Goal: Navigation & Orientation: Understand site structure

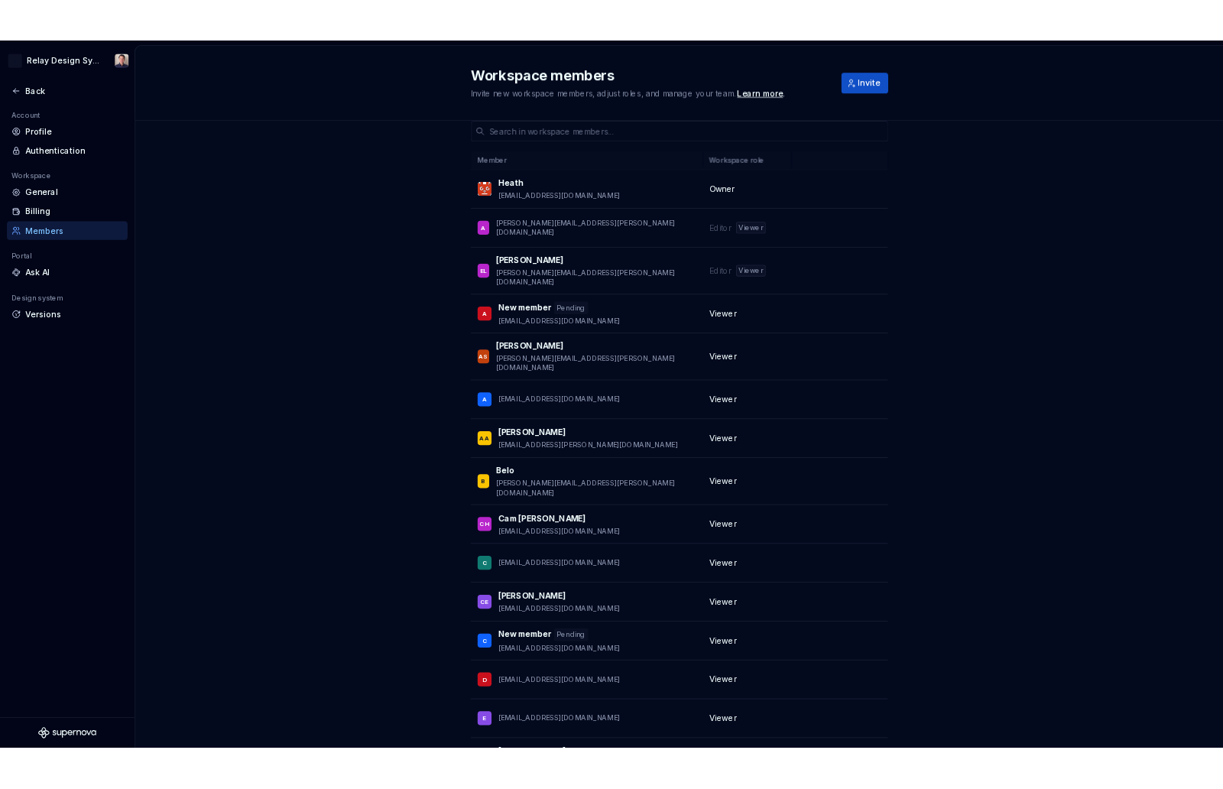
scroll to position [14, 0]
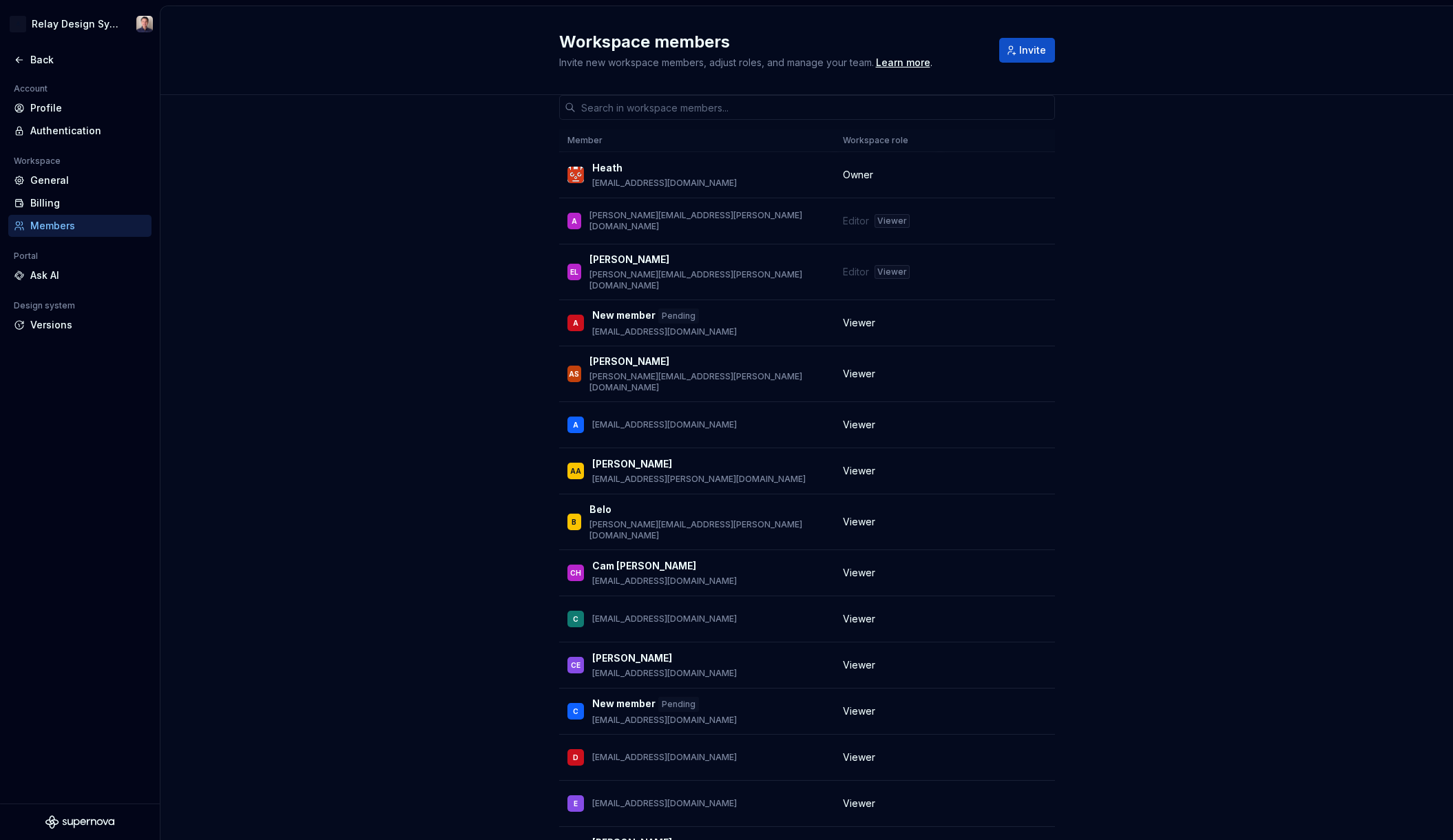
click at [47, 226] on div "Members" at bounding box center [88, 225] width 115 height 14
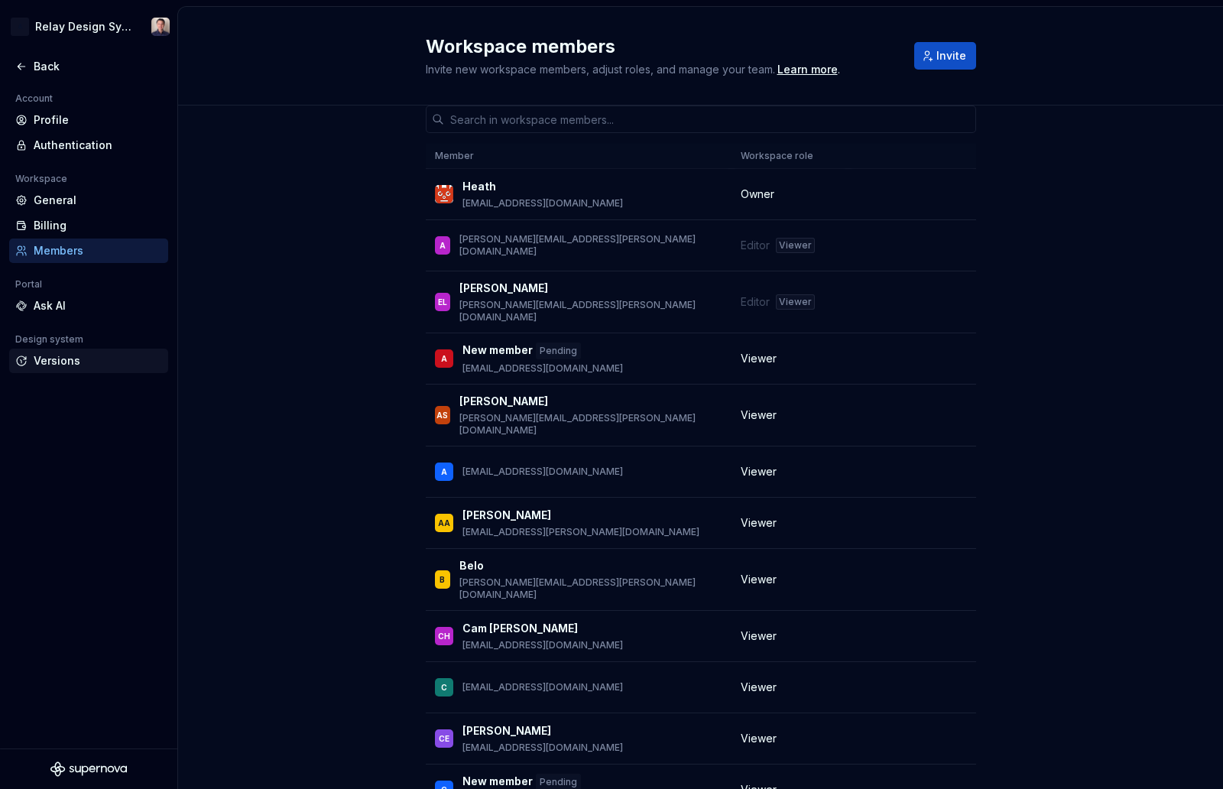
click at [72, 358] on div "Versions" at bounding box center [98, 360] width 128 height 15
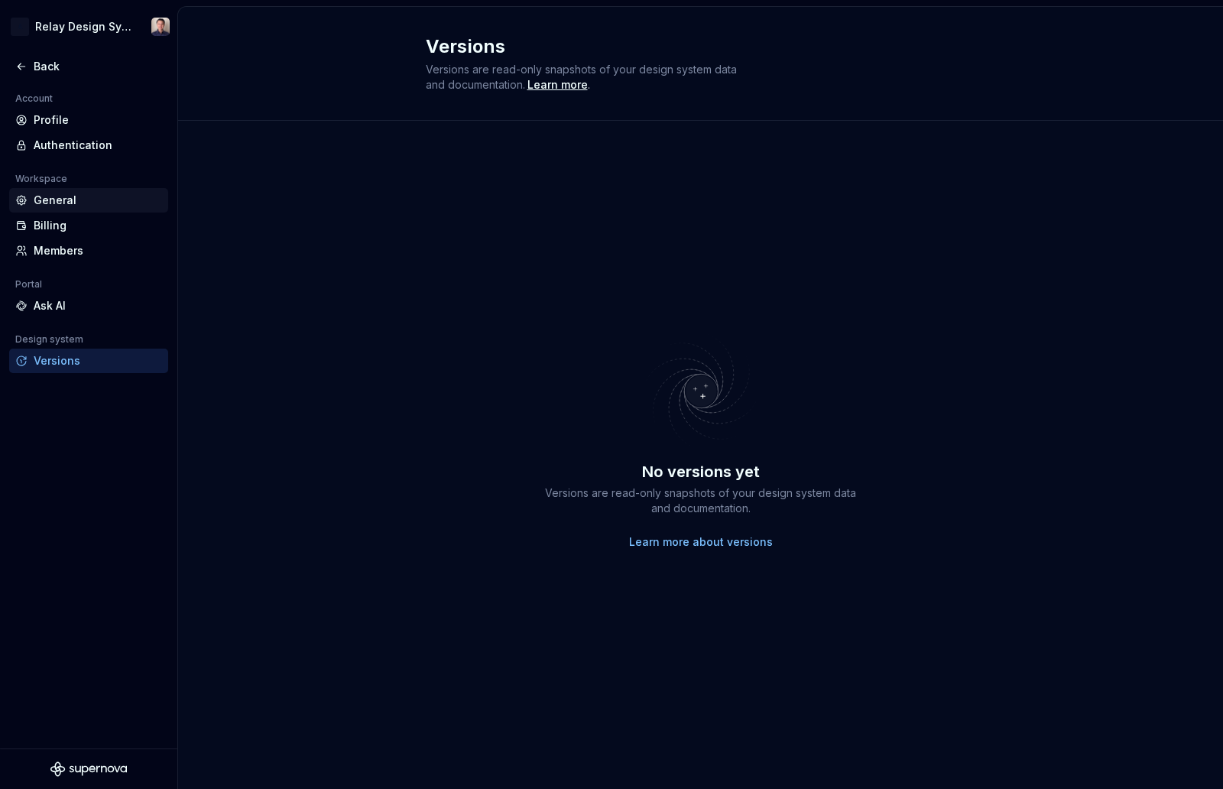
click at [60, 194] on div "General" at bounding box center [98, 200] width 128 height 15
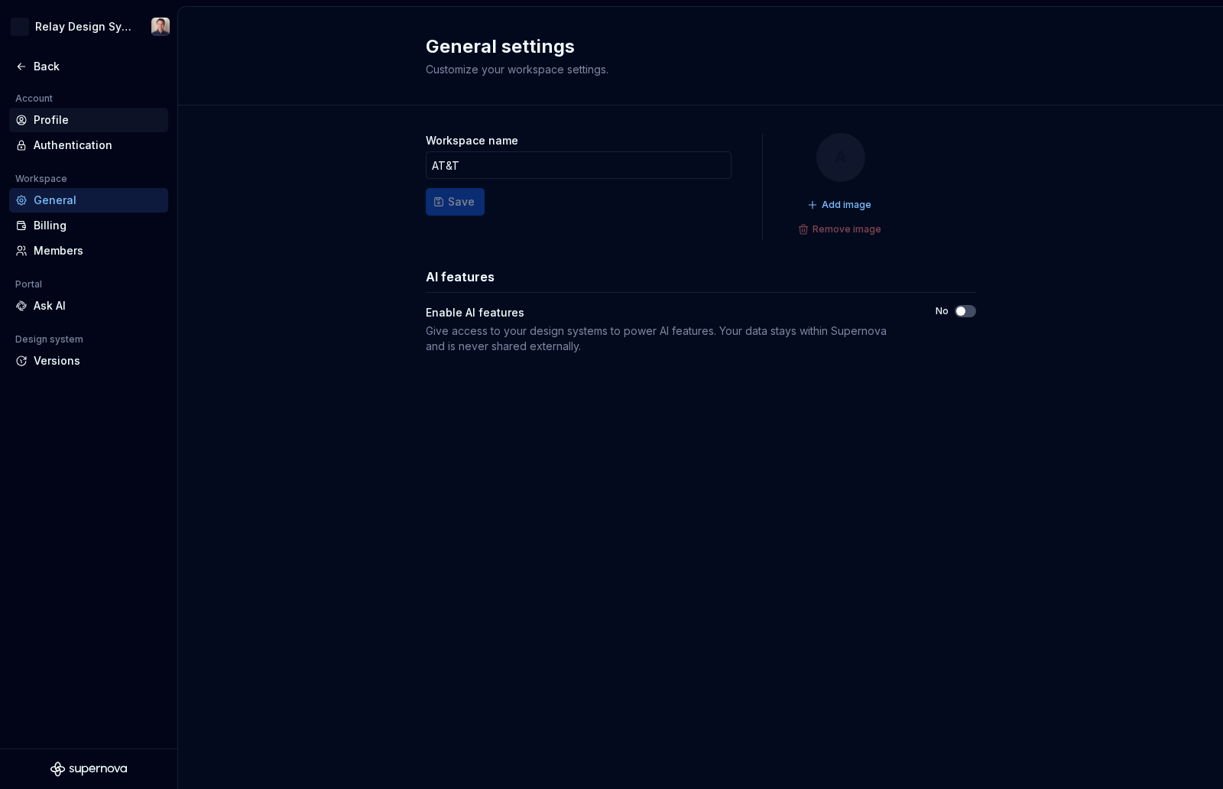
click at [47, 119] on div "Profile" at bounding box center [98, 119] width 128 height 15
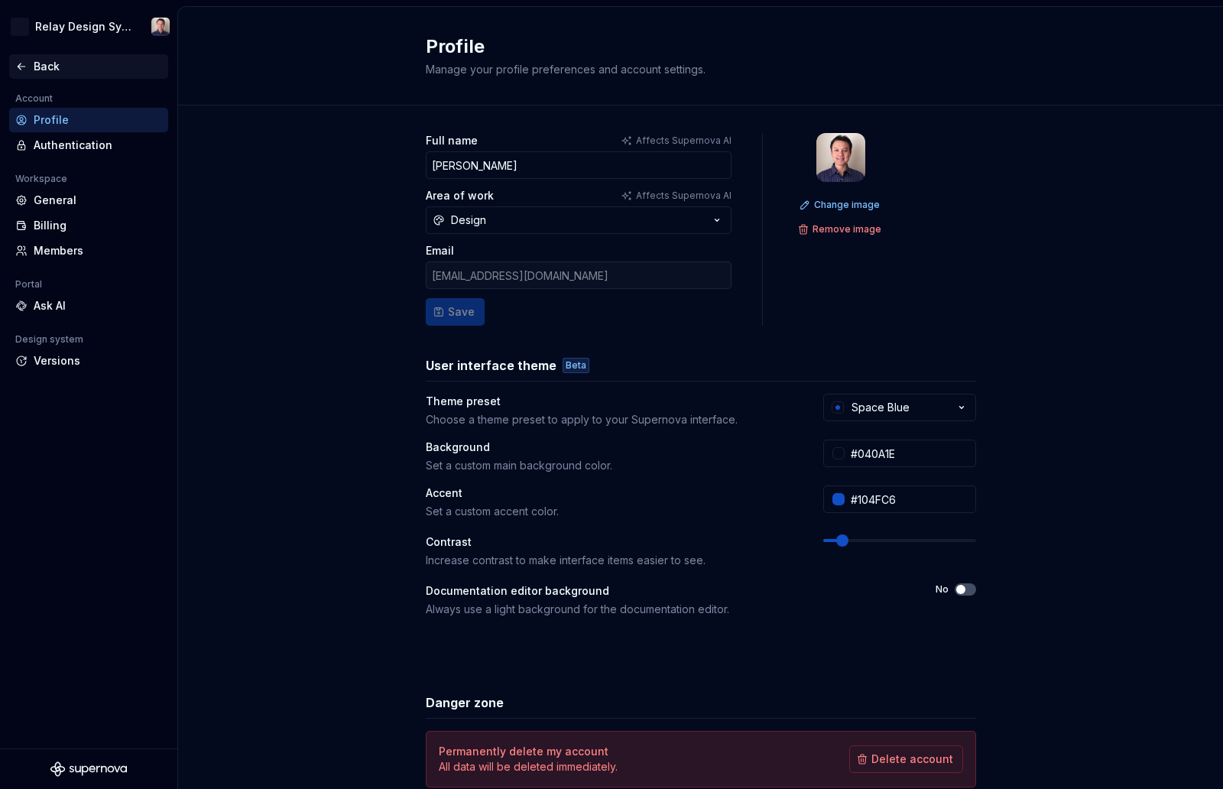
click at [47, 60] on div "Back" at bounding box center [98, 66] width 128 height 15
